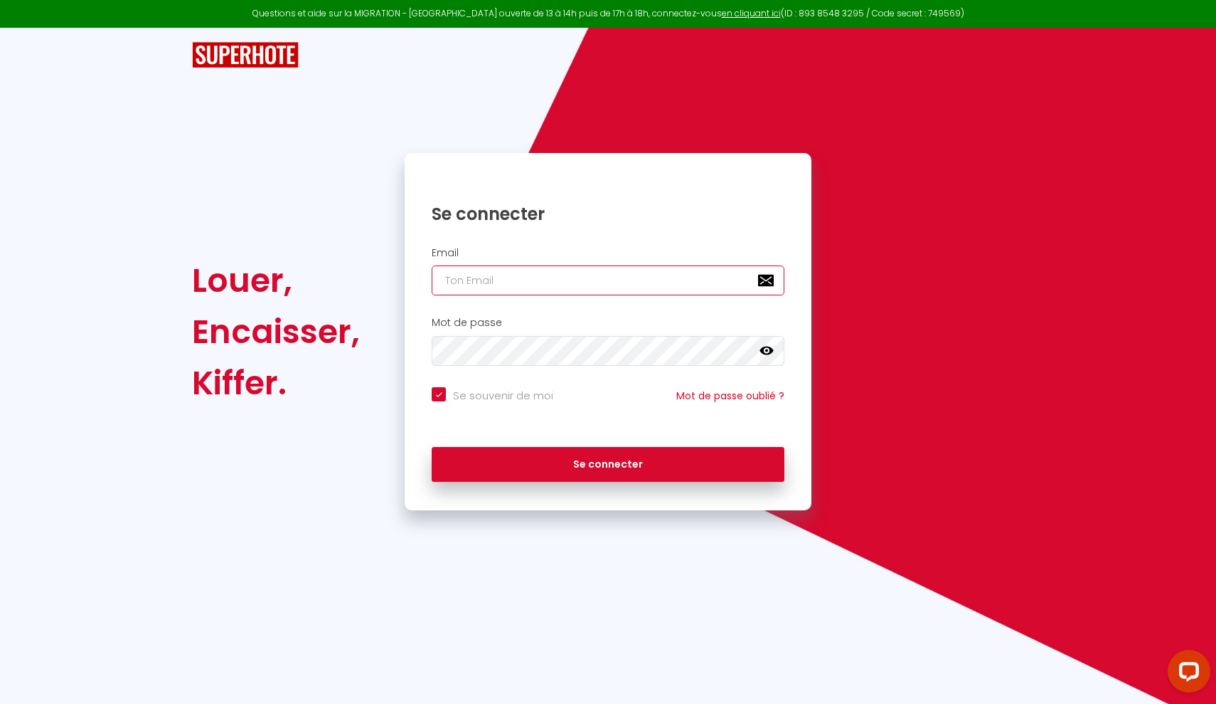
type input "[EMAIL_ADDRESS][DOMAIN_NAME]"
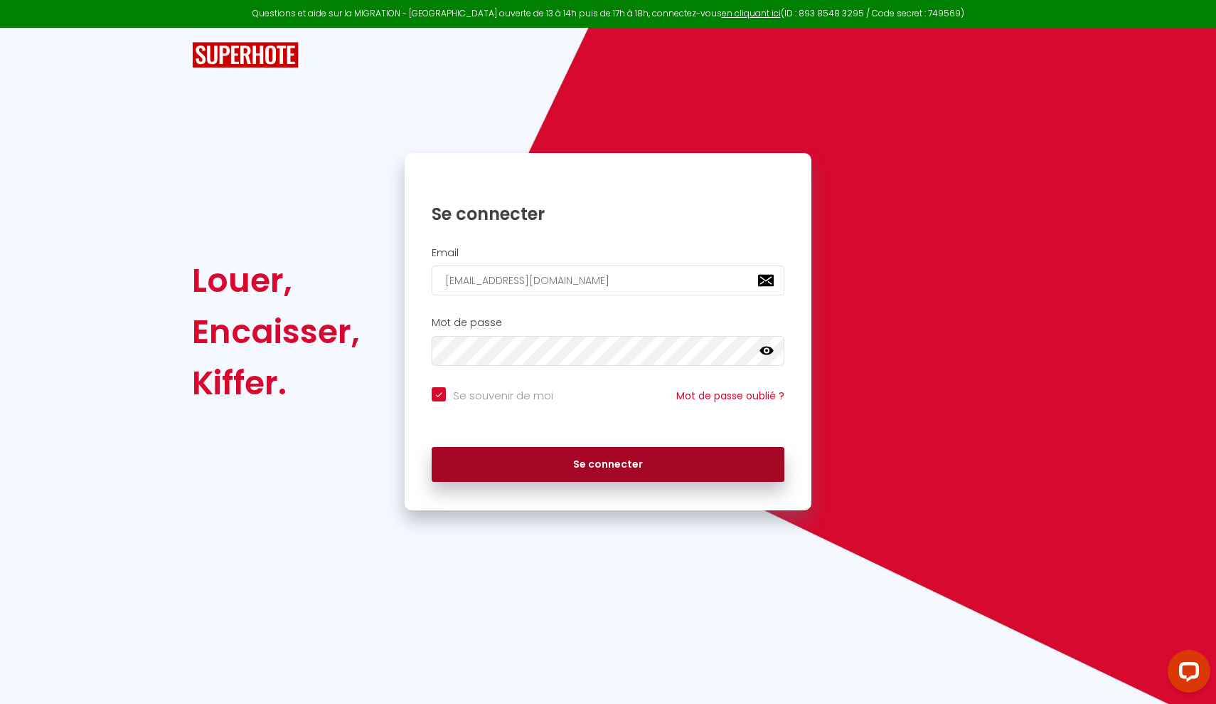
click at [609, 456] on button "Se connecter" at bounding box center [608, 465] width 353 height 36
checkbox input "true"
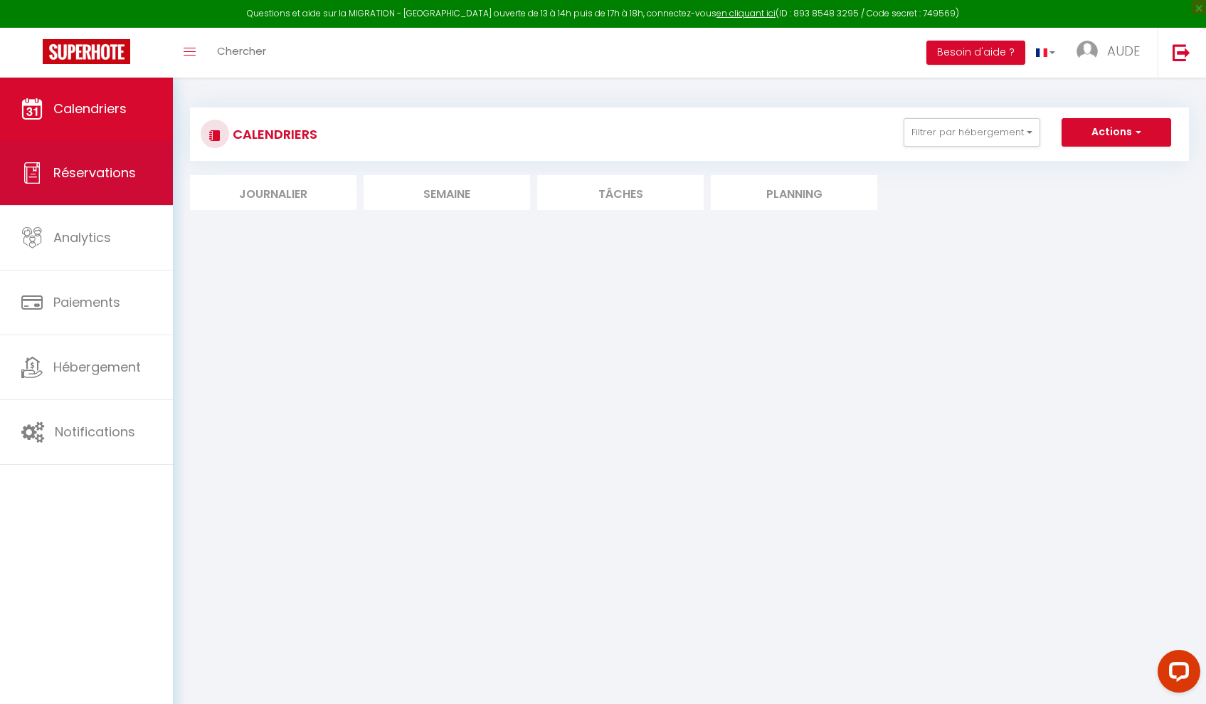
click at [53, 171] on span "Réservations" at bounding box center [94, 173] width 83 height 18
select select "not_cancelled"
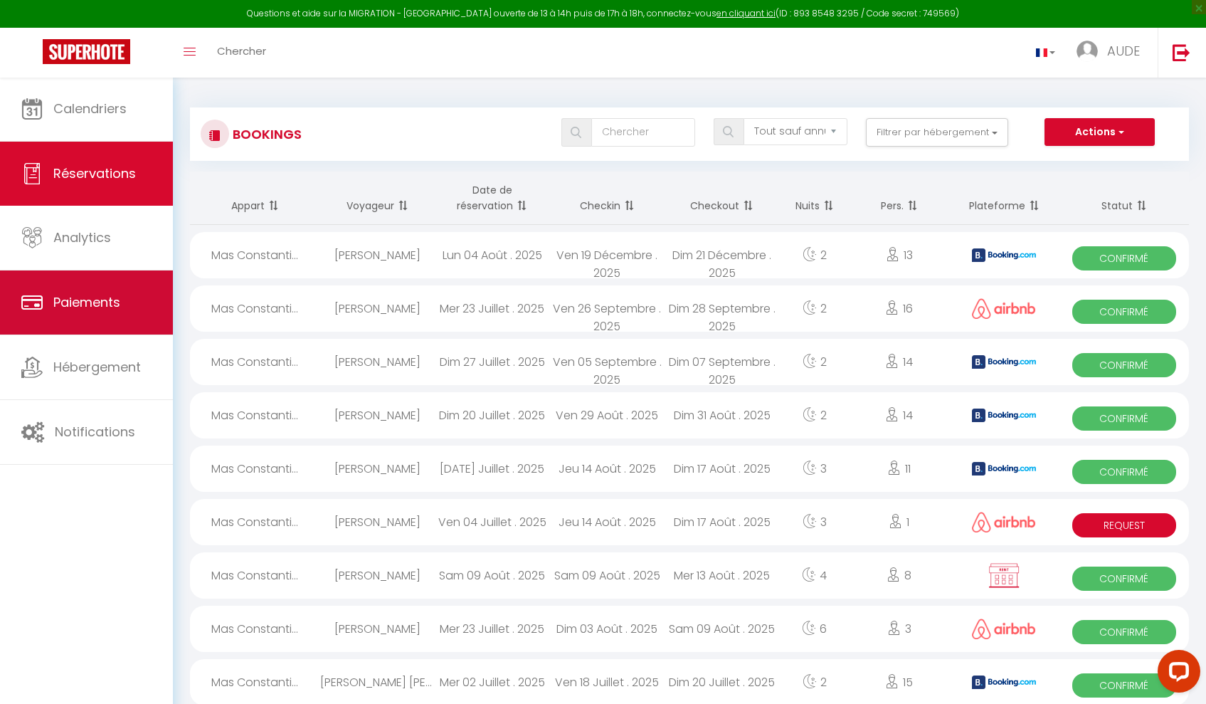
click at [40, 310] on icon at bounding box center [31, 302] width 21 height 21
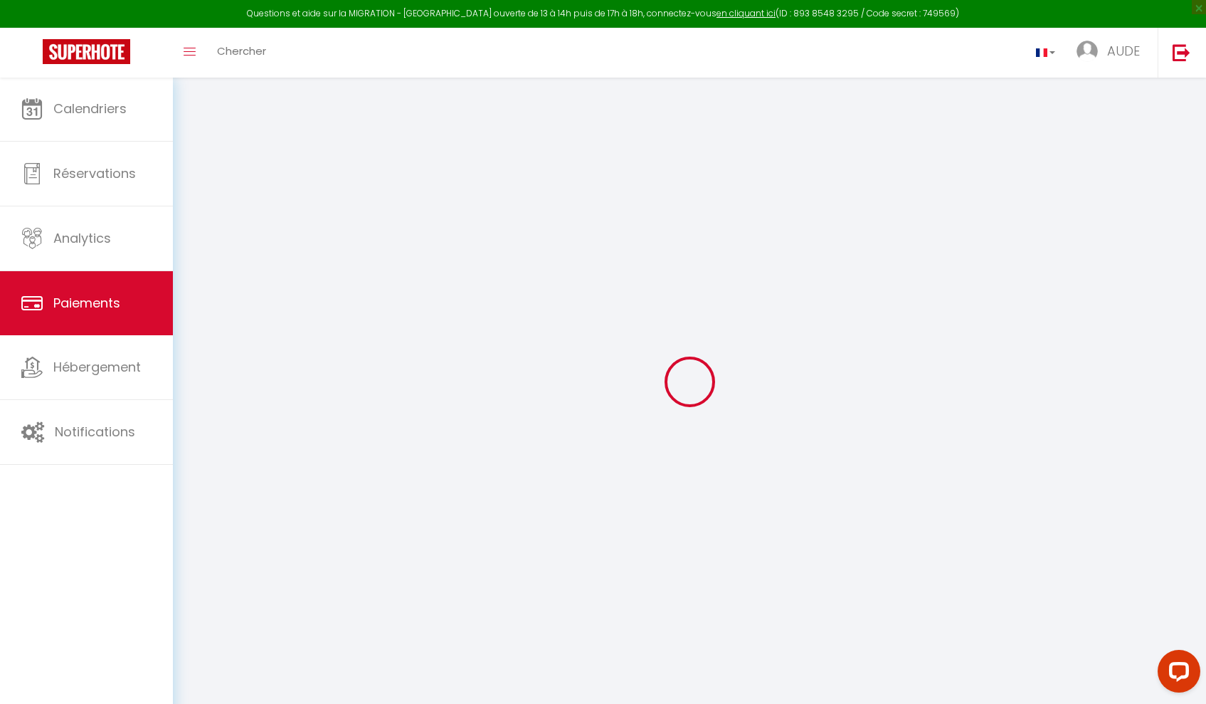
select select "2"
select select "0"
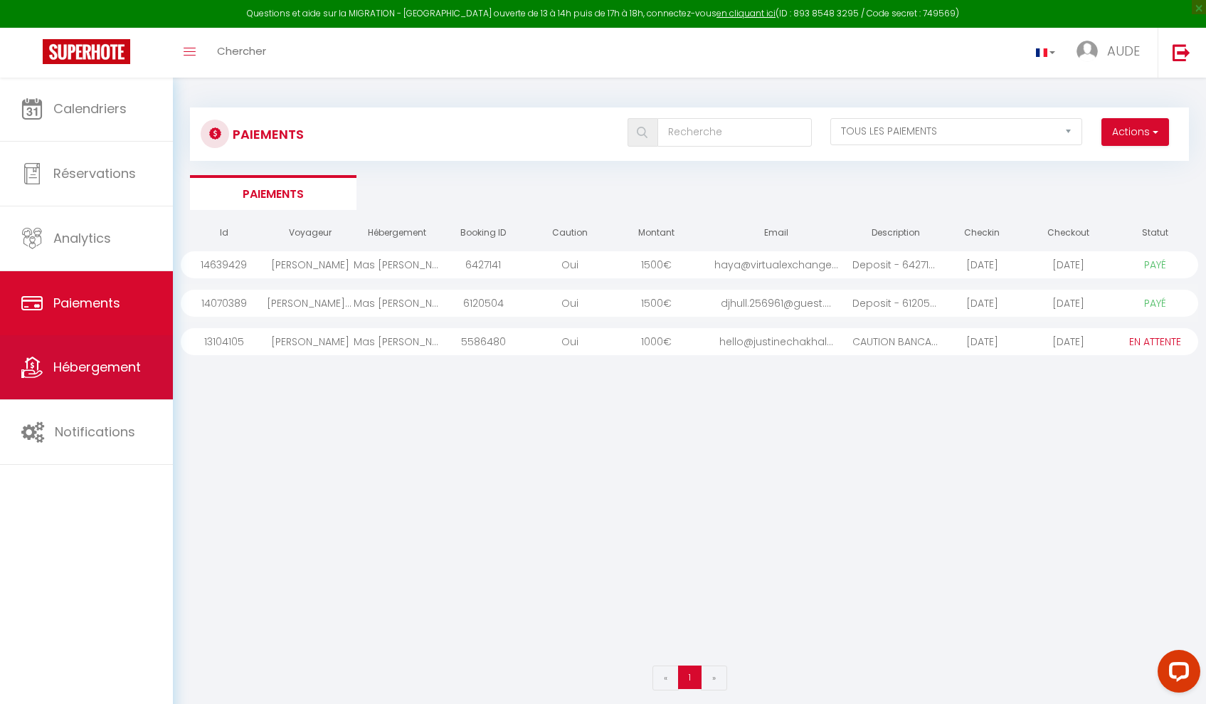
click at [23, 361] on icon at bounding box center [31, 366] width 21 height 21
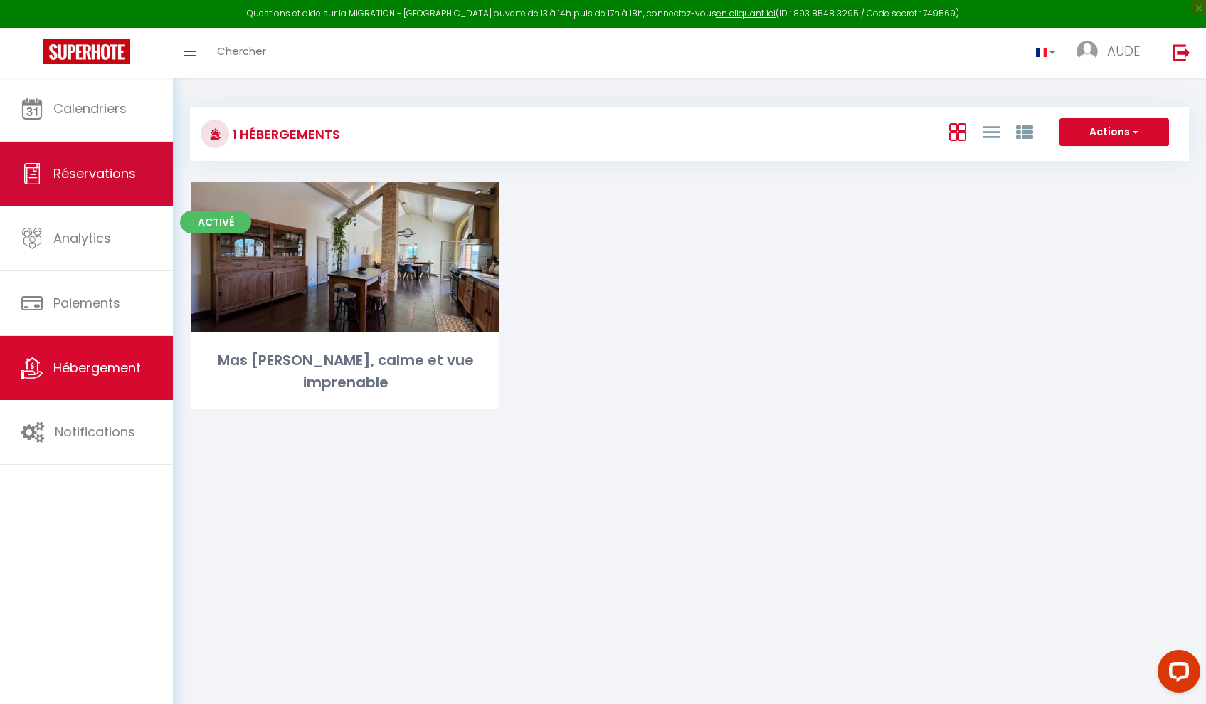
click at [94, 168] on span "Réservations" at bounding box center [94, 173] width 83 height 18
select select "not_cancelled"
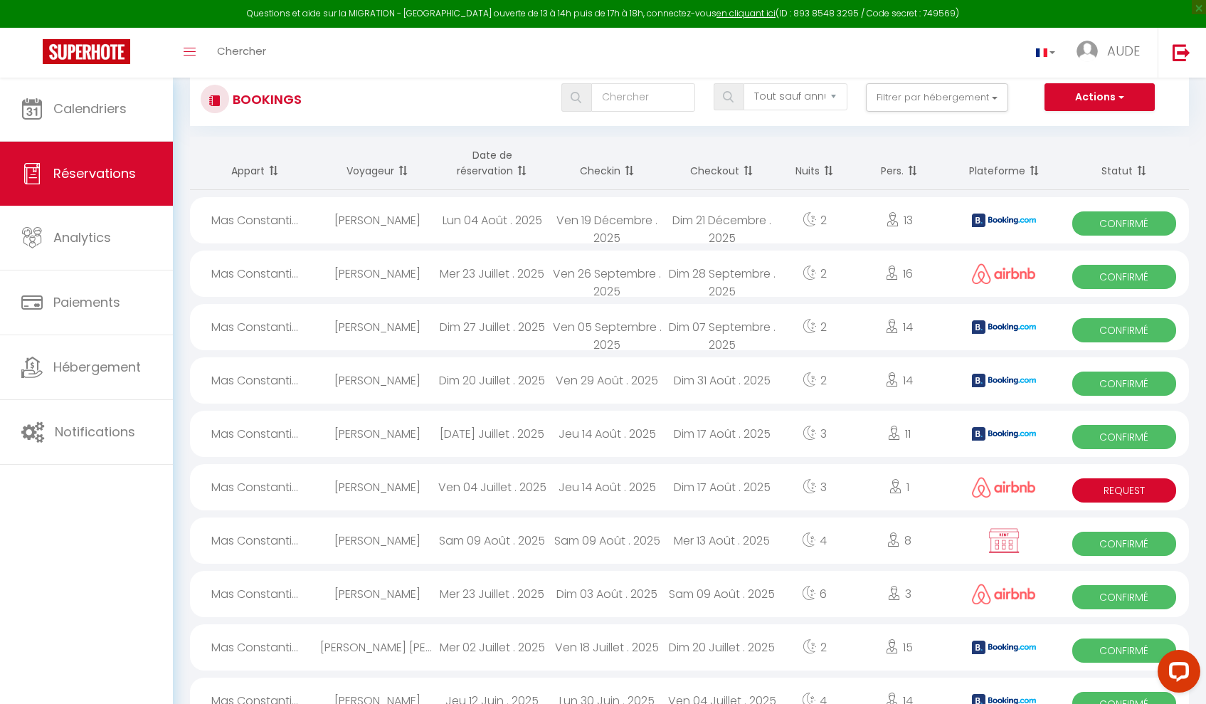
scroll to position [53, 0]
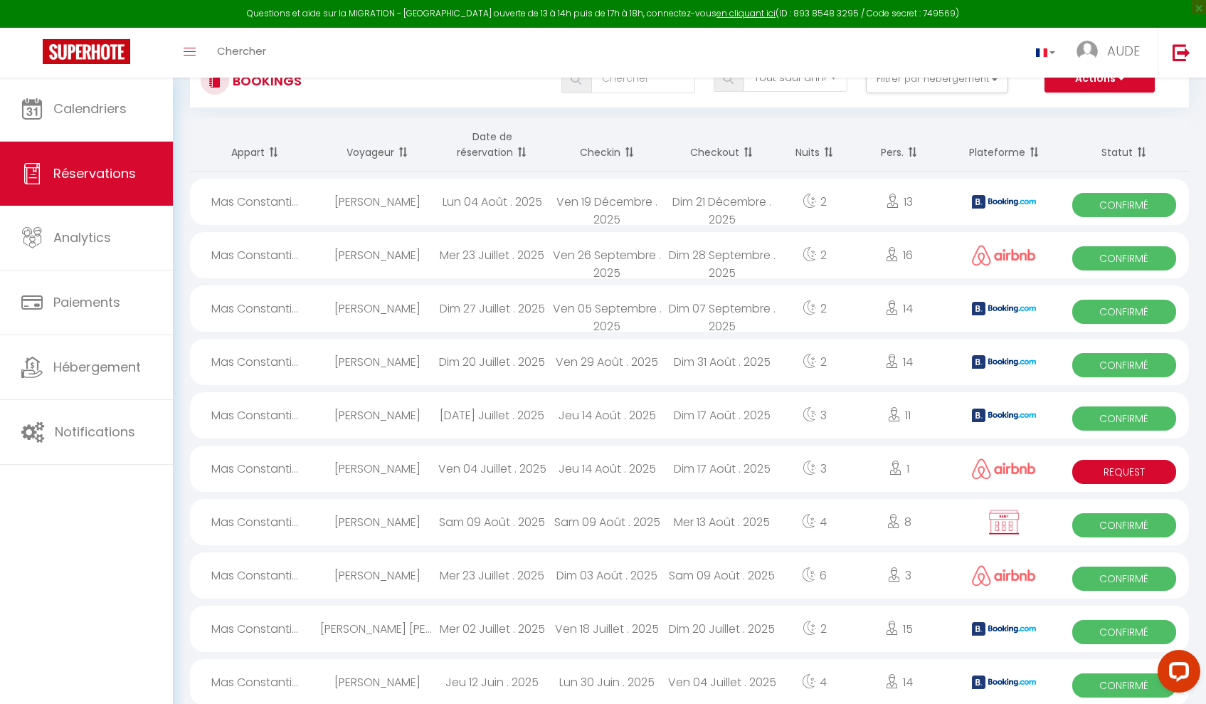
click at [511, 581] on div "Mer 23 Juillet . 2025" at bounding box center [492, 575] width 115 height 46
select select "OK"
select select "0"
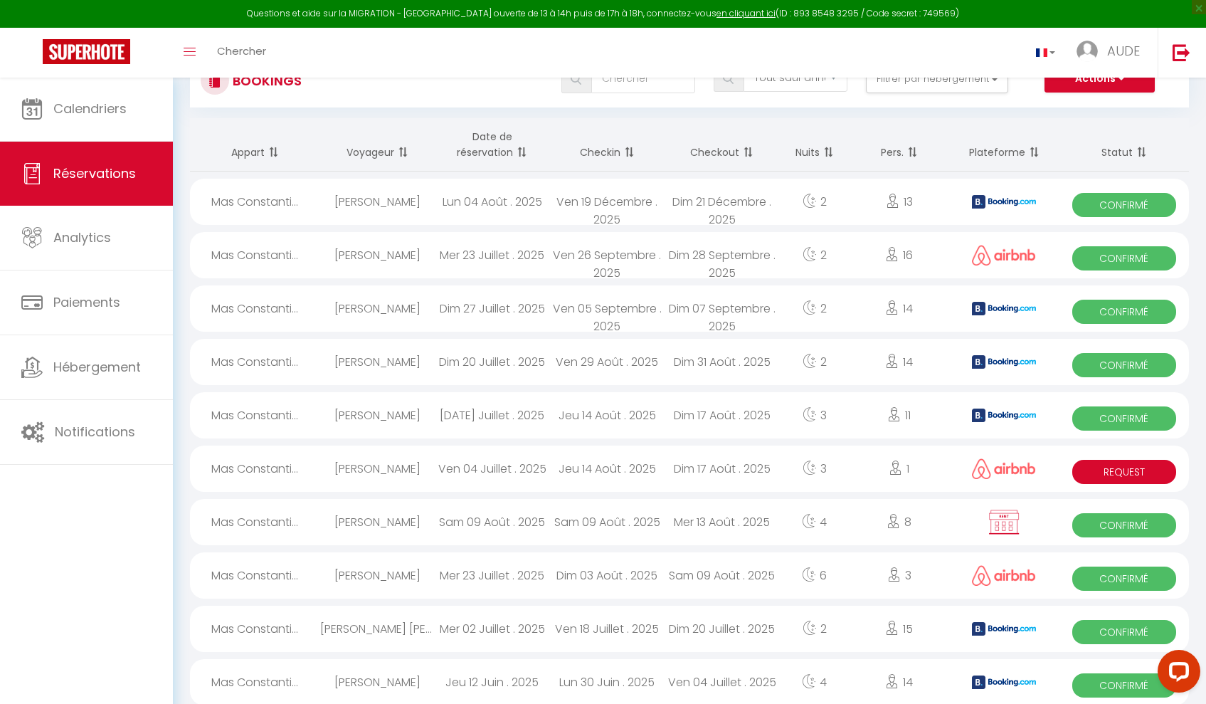
select select "1"
select select
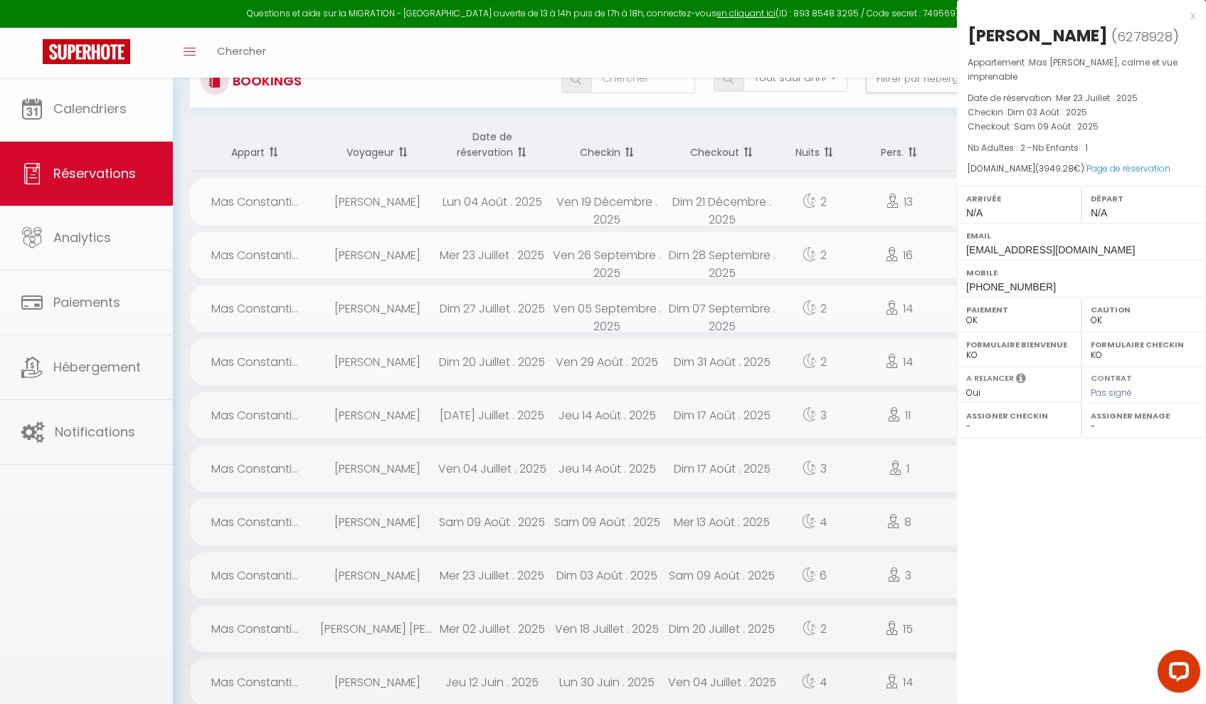
select select "25846"
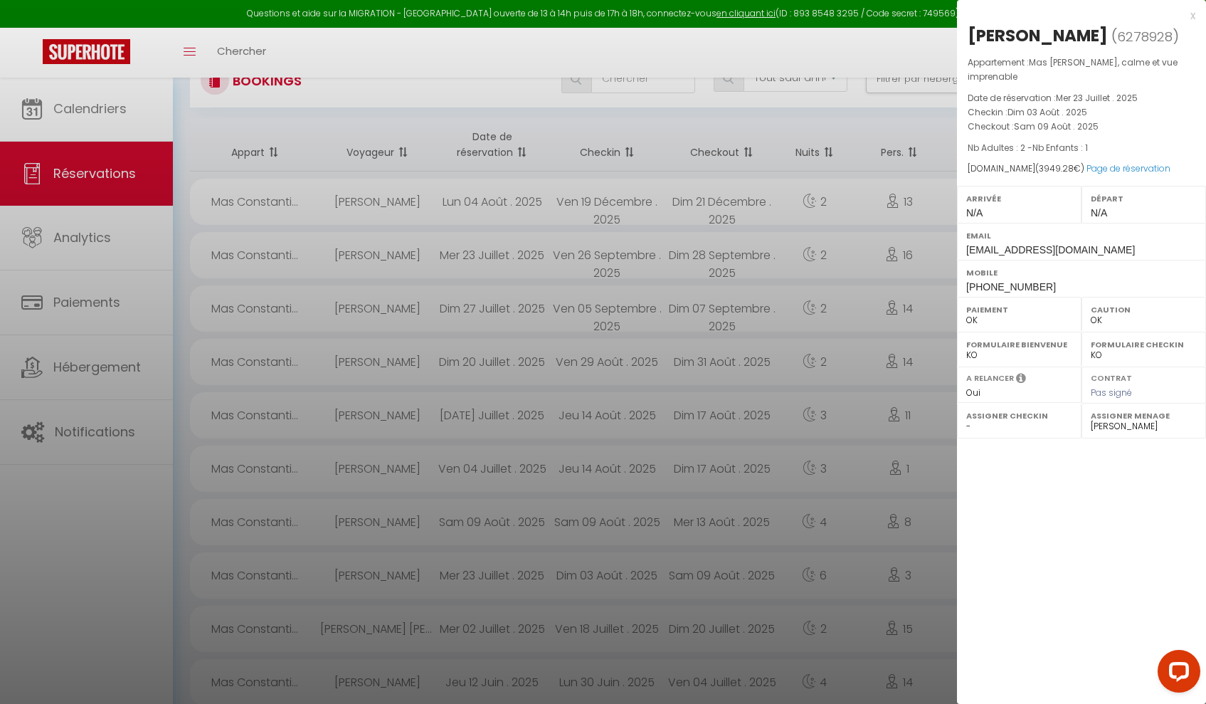
click at [1193, 18] on div "x" at bounding box center [1076, 15] width 238 height 17
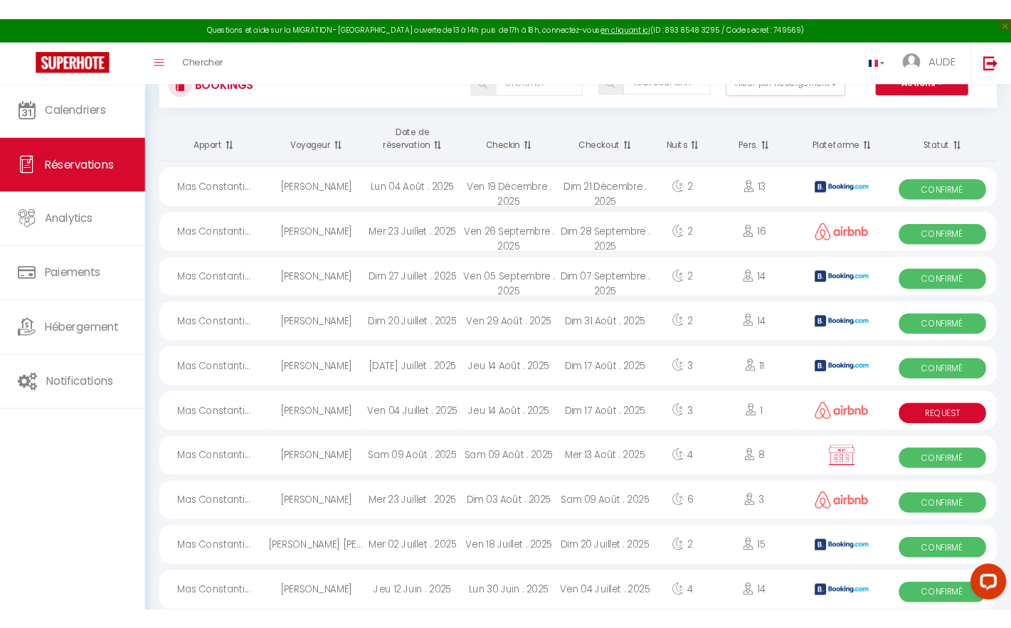
scroll to position [0, 0]
